Goal: Information Seeking & Learning: Find specific fact

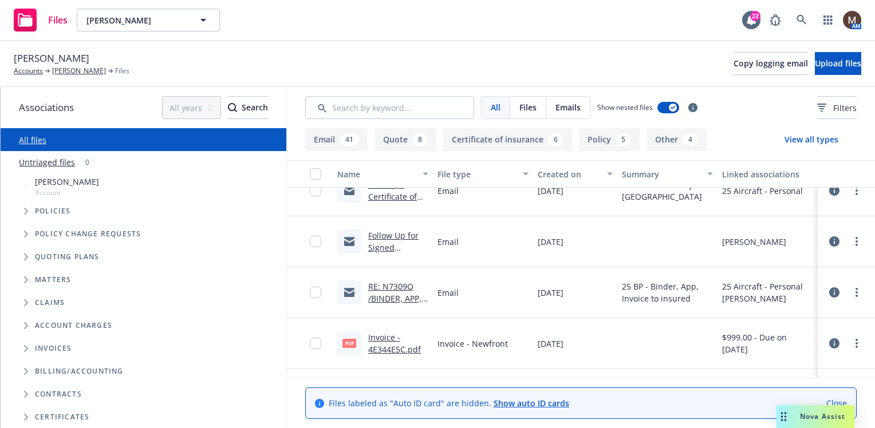
scroll to position [1088, 0]
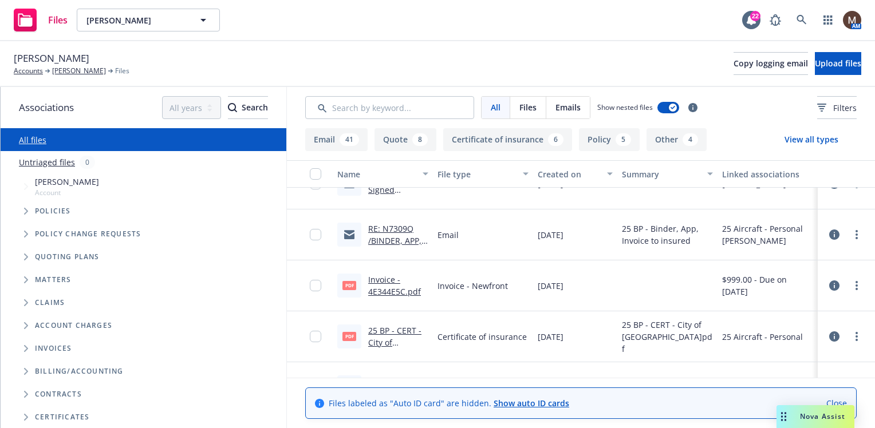
drag, startPoint x: 385, startPoint y: 239, endPoint x: 472, endPoint y: 246, distance: 86.7
click at [385, 239] on link "RE: N7309Q /BINDER, APP, CERTS, INVOICE / Ken Wayne / 02.06.2025" at bounding box center [398, 258] width 60 height 71
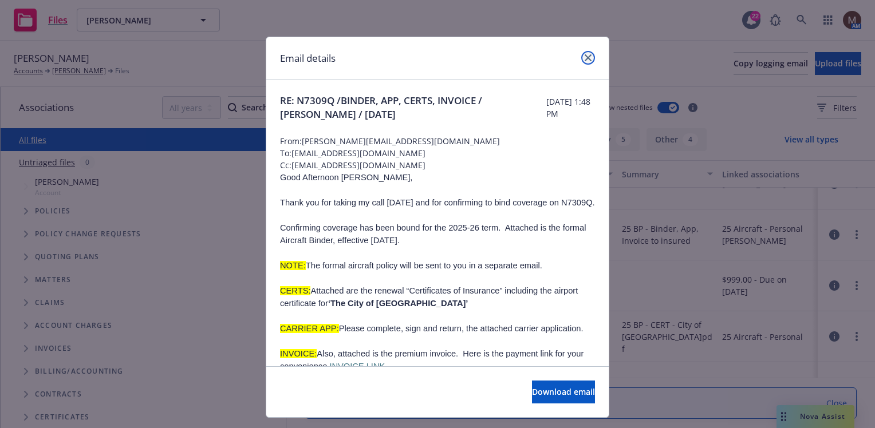
click at [584, 54] on icon "close" at bounding box center [587, 57] width 7 height 7
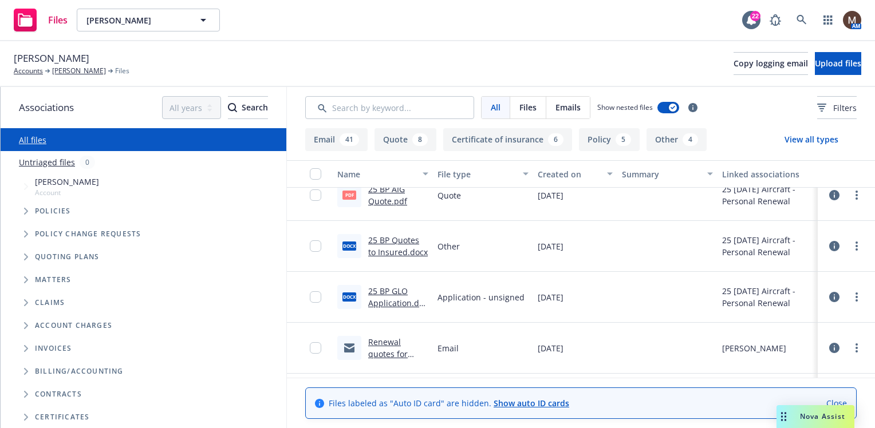
scroll to position [1889, 0]
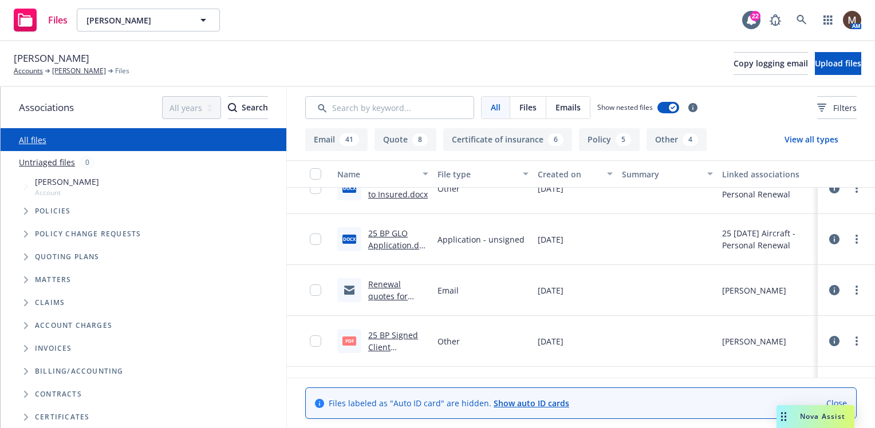
click at [393, 244] on link "25 BP GLO Application.docx" at bounding box center [398, 245] width 60 height 35
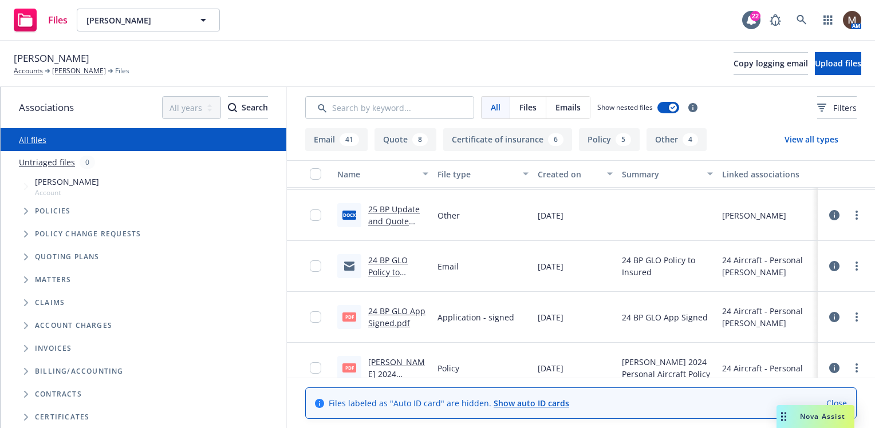
scroll to position [2232, 0]
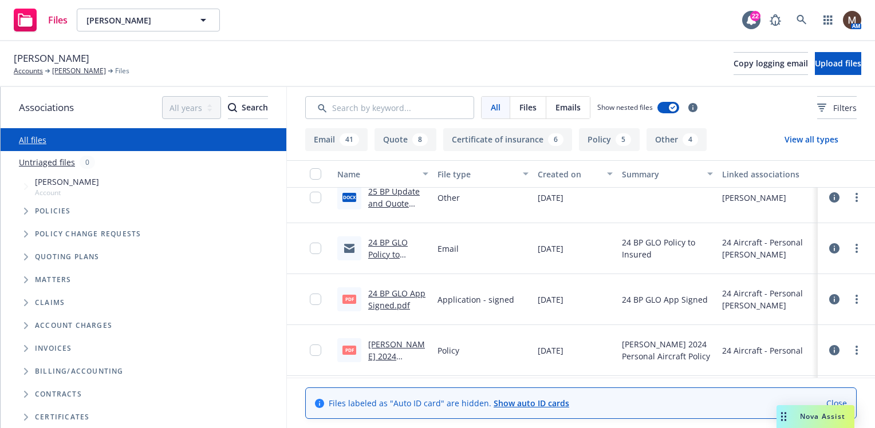
click at [396, 293] on link "24 BP GLO App Signed.pdf" at bounding box center [396, 299] width 57 height 23
click at [401, 291] on link "24 BP GLO App Signed.pdf" at bounding box center [396, 299] width 57 height 23
drag, startPoint x: 397, startPoint y: 290, endPoint x: 639, endPoint y: 333, distance: 246.0
click at [398, 290] on link "24 BP GLO App Signed.pdf" at bounding box center [396, 299] width 57 height 23
click at [410, 292] on link "24 BP GLO App Signed.pdf" at bounding box center [396, 299] width 57 height 23
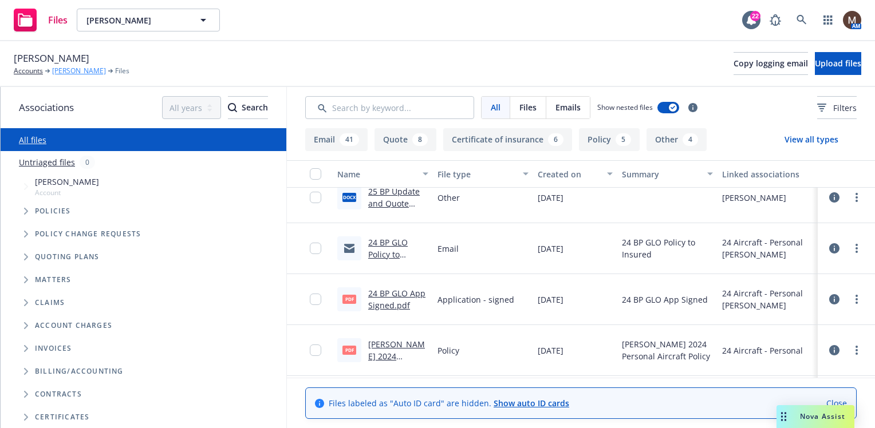
click at [76, 70] on link "Ken Wayne" at bounding box center [79, 71] width 54 height 10
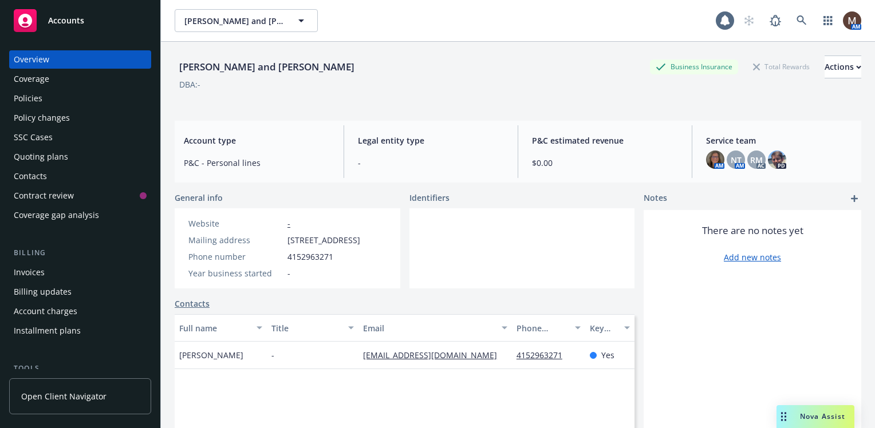
click at [39, 95] on div "Policies" at bounding box center [28, 98] width 29 height 18
